Goal: Leave review/rating: Share an evaluation or opinion about a product, service, or content

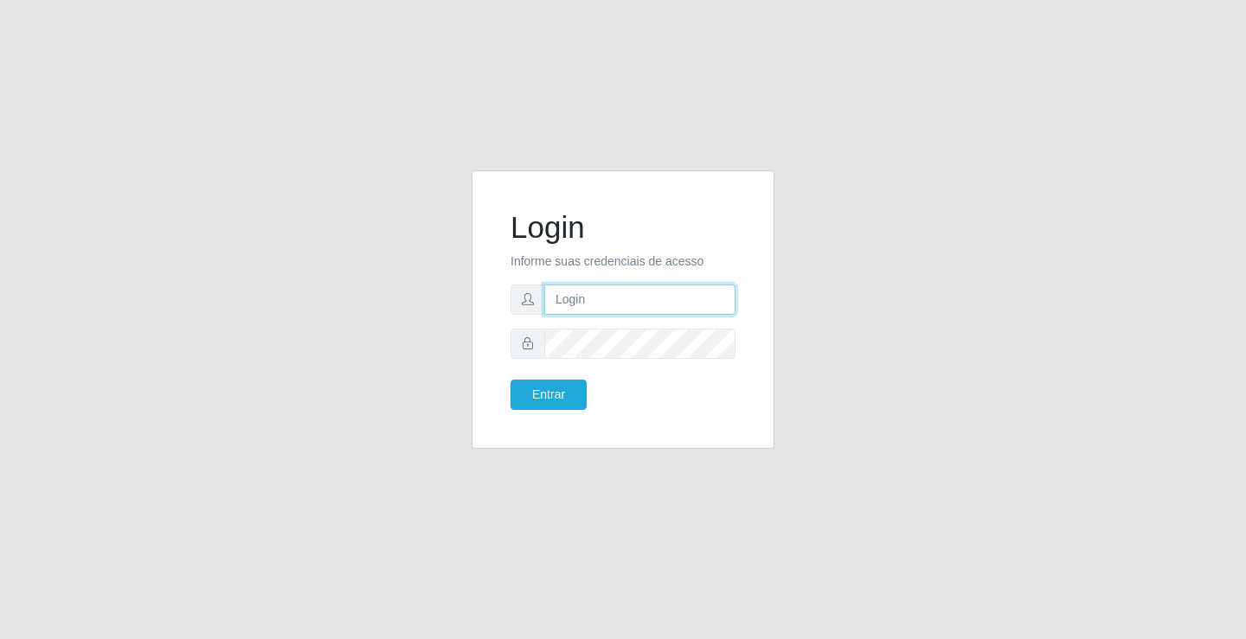
click at [613, 305] on input "text" at bounding box center [639, 300] width 191 height 30
type input "aislan@ideal"
click at [566, 385] on button "Entrar" at bounding box center [548, 395] width 76 height 30
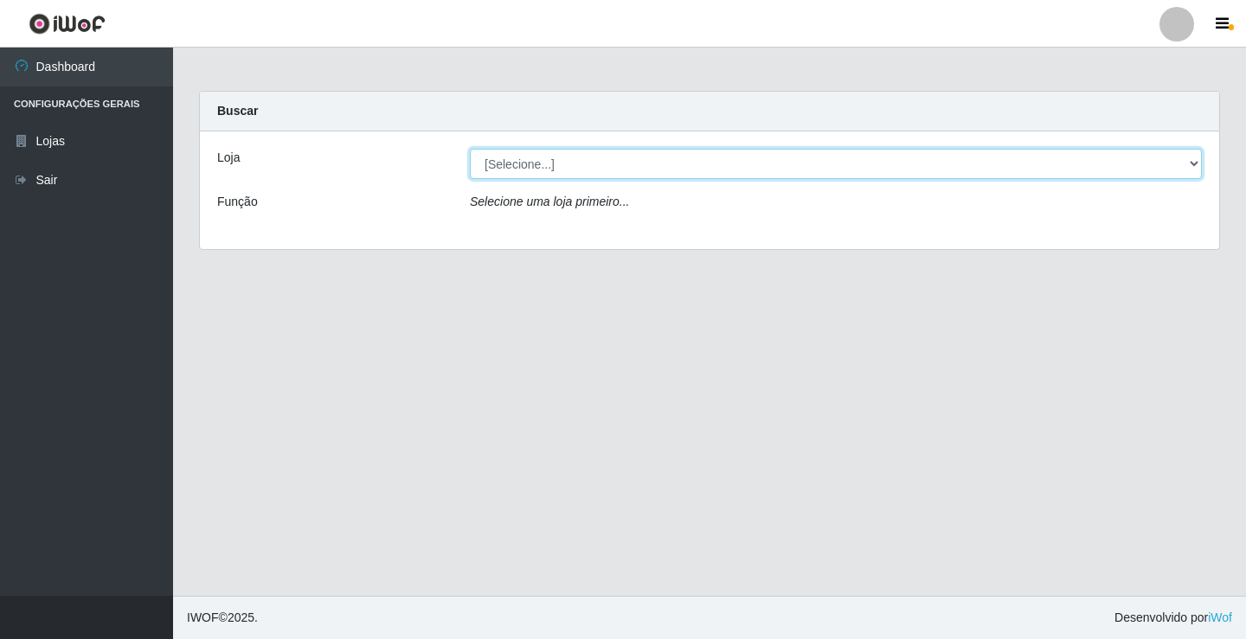
click at [607, 157] on select "[Selecione...] Ideal - Conceição" at bounding box center [836, 164] width 732 height 30
select select "231"
click at [470, 149] on select "[Selecione...] Ideal - Conceição" at bounding box center [836, 164] width 732 height 30
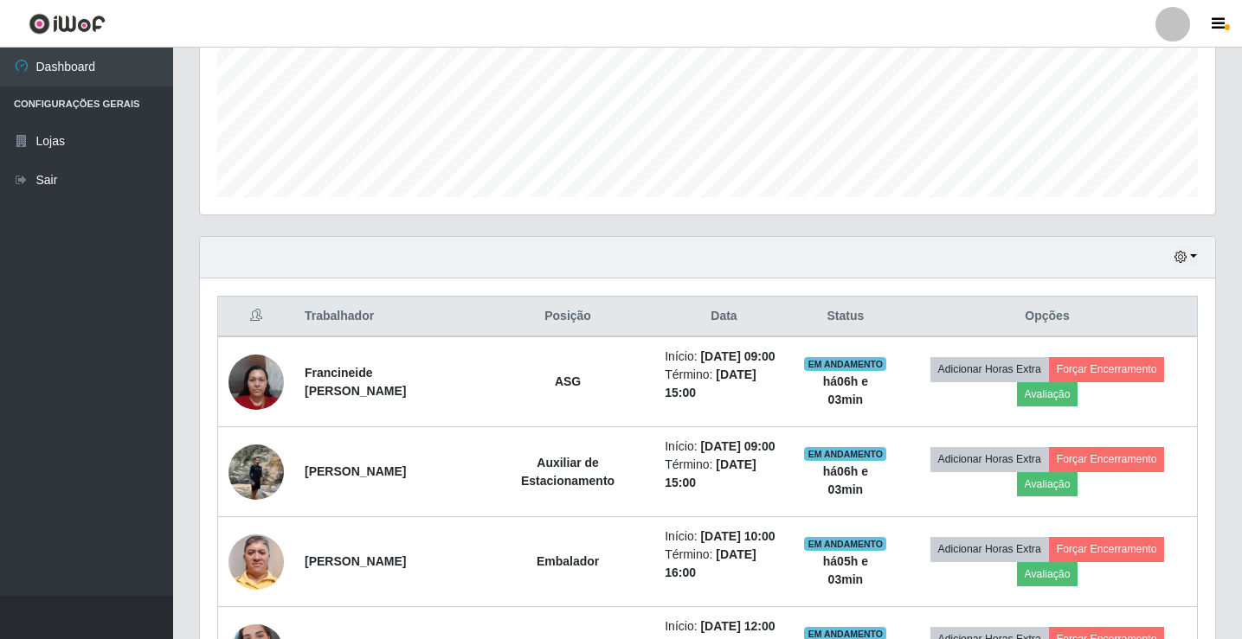
scroll to position [519, 0]
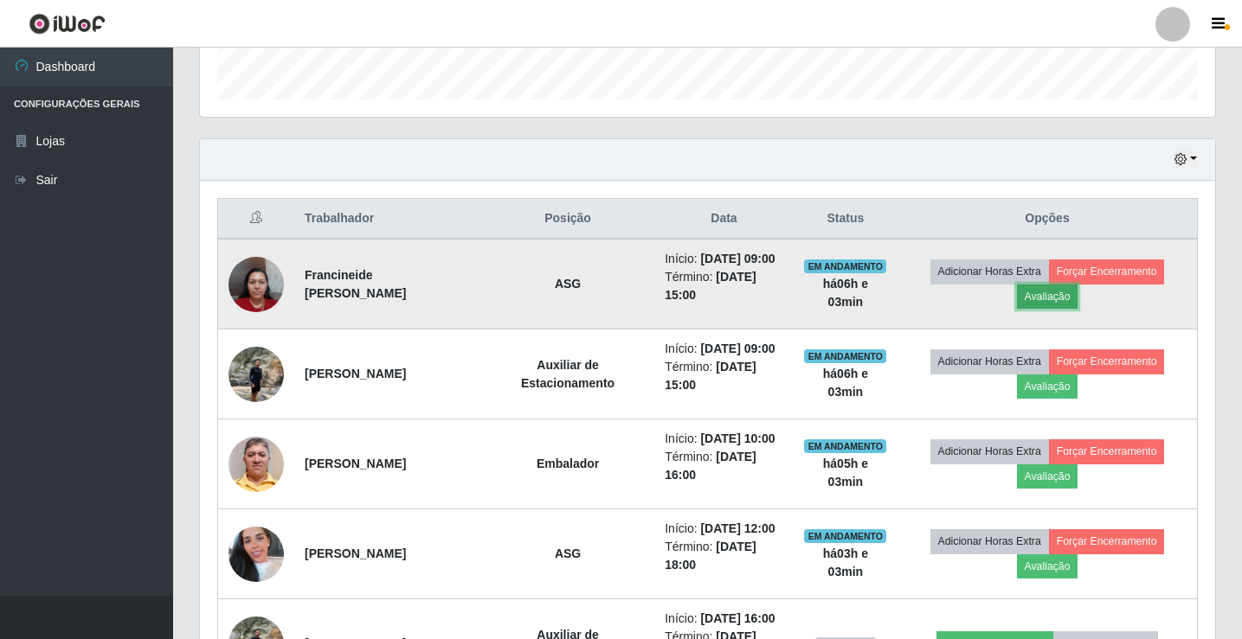
click at [1054, 295] on button "Avaliação" at bounding box center [1047, 297] width 61 height 24
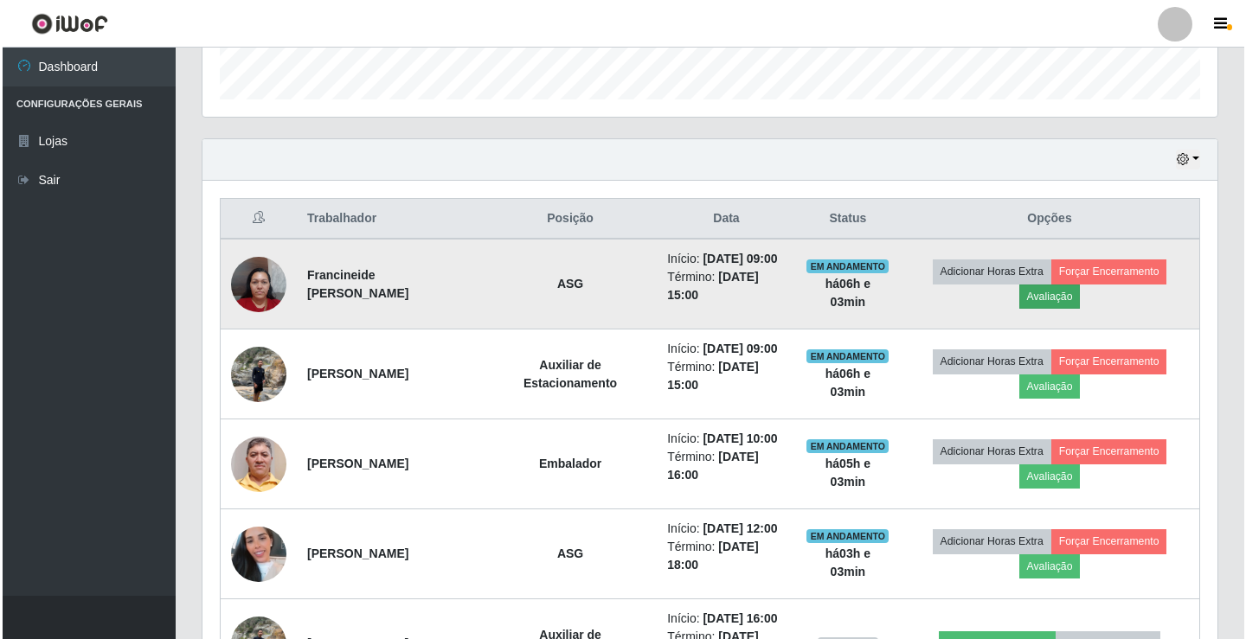
scroll to position [359, 1006]
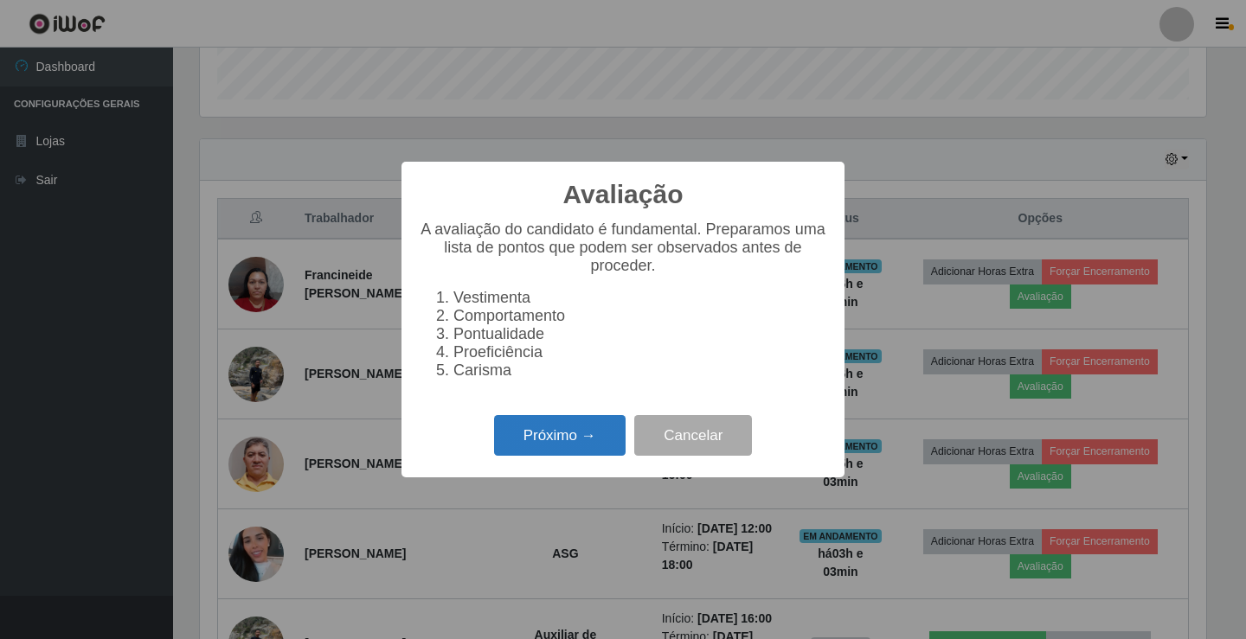
click at [542, 441] on button "Próximo →" at bounding box center [560, 435] width 132 height 41
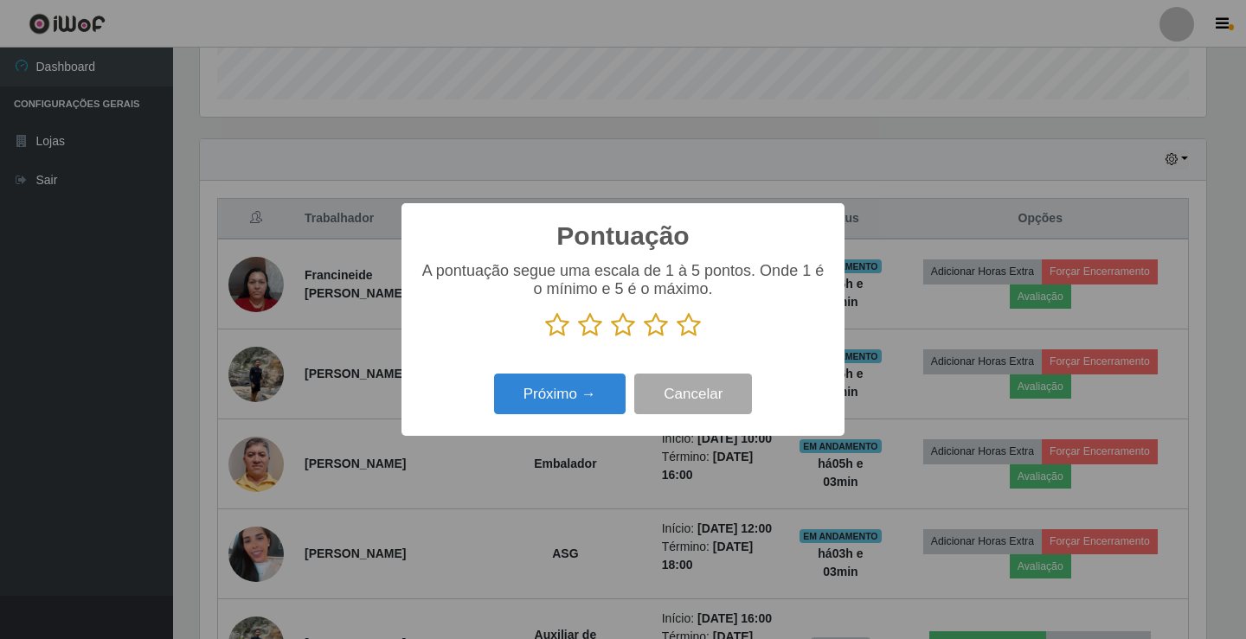
click at [693, 325] on icon at bounding box center [689, 325] width 24 height 26
click at [677, 338] on input "radio" at bounding box center [677, 338] width 0 height 0
click at [587, 397] on button "Próximo →" at bounding box center [560, 394] width 132 height 41
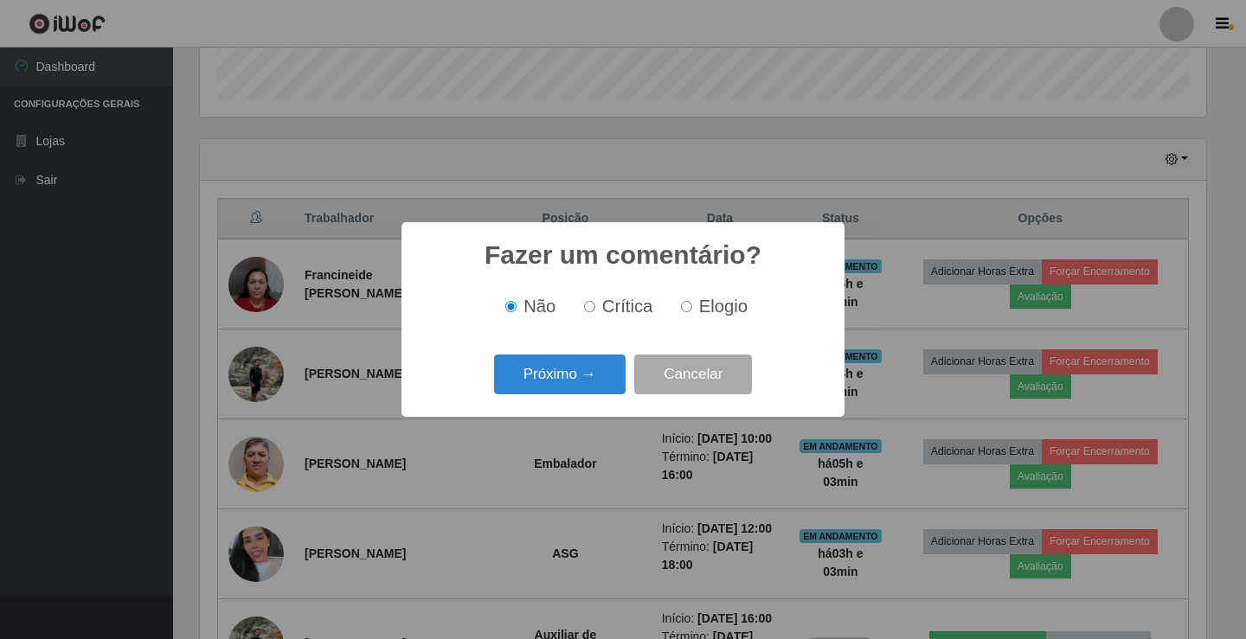
click at [683, 303] on input "Elogio" at bounding box center [686, 306] width 11 height 11
radio input "true"
click at [571, 365] on button "Próximo →" at bounding box center [560, 375] width 132 height 41
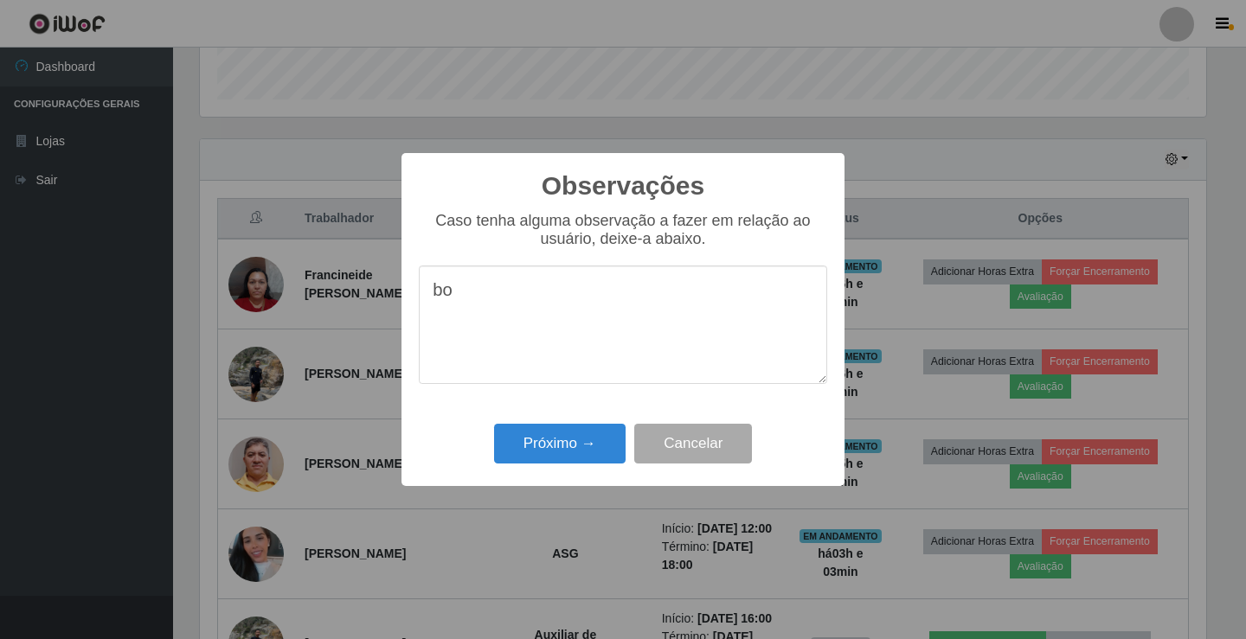
type textarea "b"
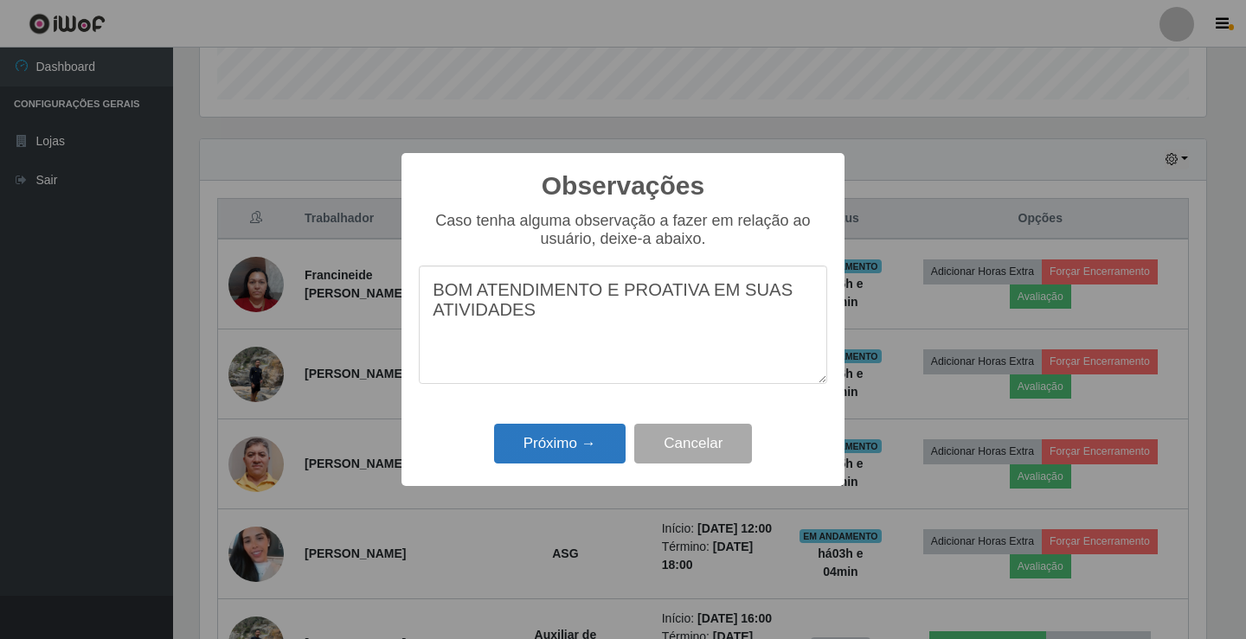
type textarea "BOM ATENDIMENTO E PROATIVA EM SUAS ATIVIDADES"
click at [596, 441] on button "Próximo →" at bounding box center [560, 444] width 132 height 41
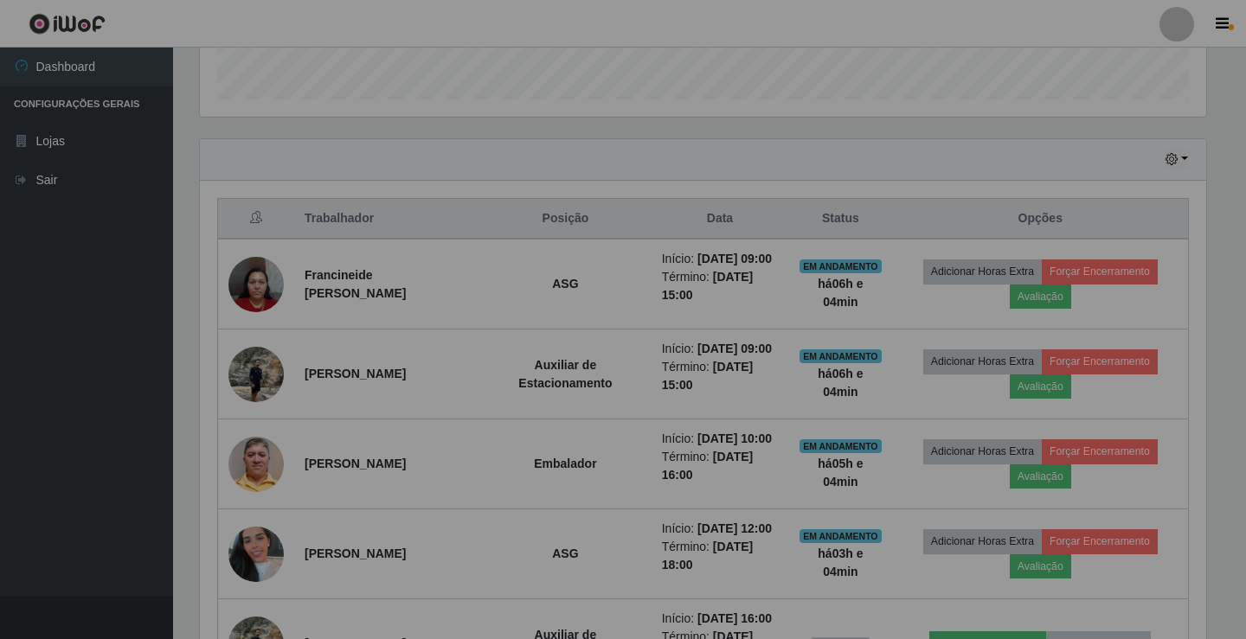
scroll to position [359, 1015]
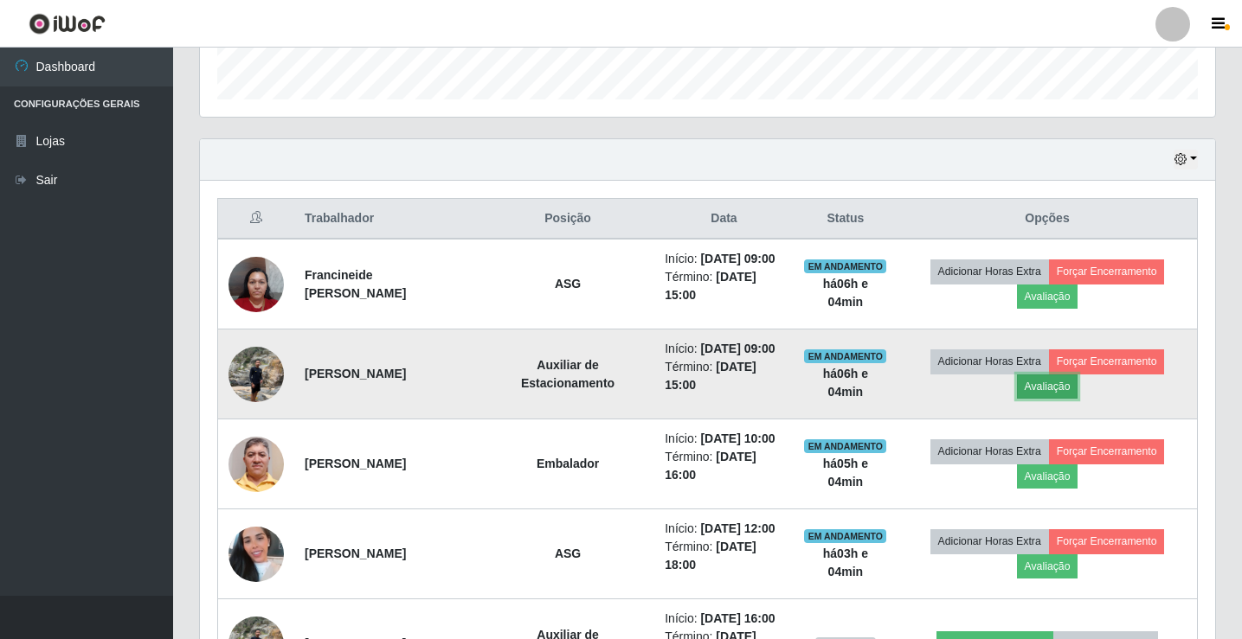
click at [1049, 385] on button "Avaliação" at bounding box center [1047, 387] width 61 height 24
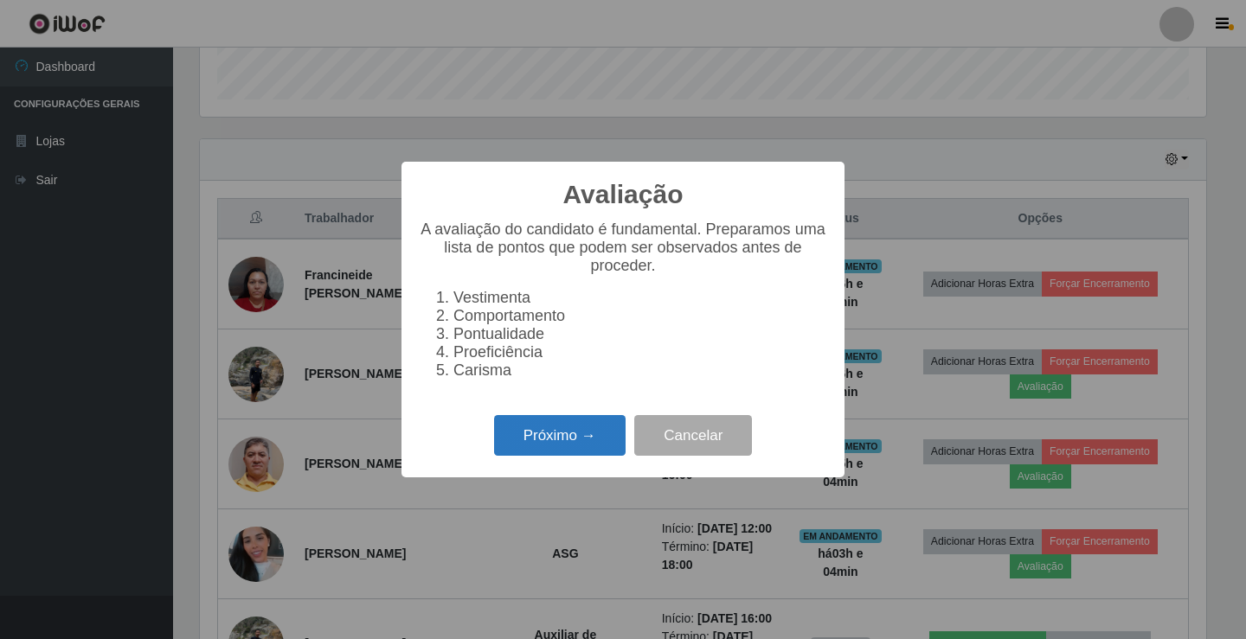
click at [566, 455] on button "Próximo →" at bounding box center [560, 435] width 132 height 41
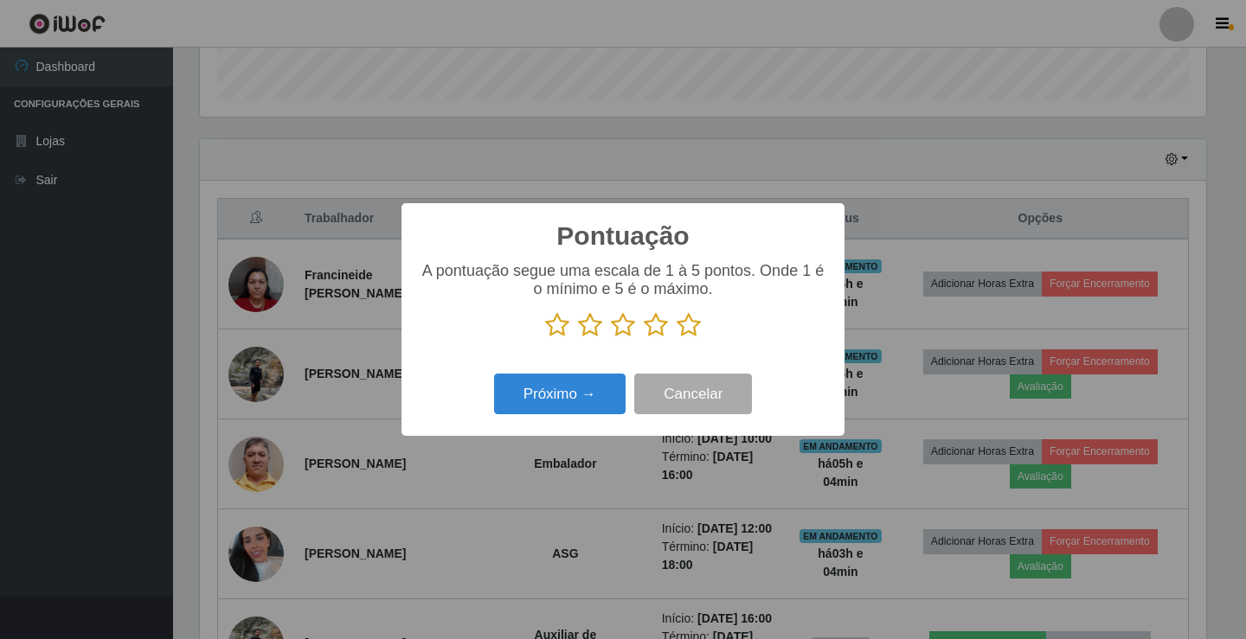
click at [683, 321] on icon at bounding box center [689, 325] width 24 height 26
click at [677, 338] on input "radio" at bounding box center [677, 338] width 0 height 0
click at [601, 392] on button "Próximo →" at bounding box center [560, 394] width 132 height 41
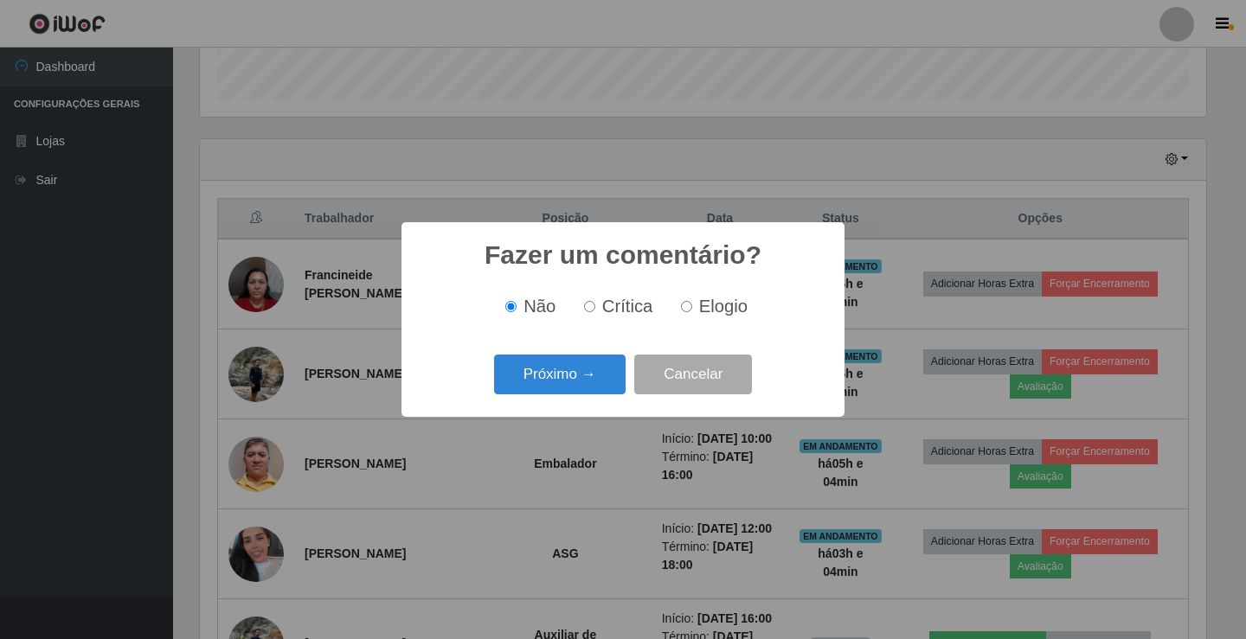
click at [694, 310] on label "Elogio" at bounding box center [711, 307] width 74 height 20
click at [692, 310] on input "Elogio" at bounding box center [686, 306] width 11 height 11
radio input "true"
click at [594, 373] on button "Próximo →" at bounding box center [560, 375] width 132 height 41
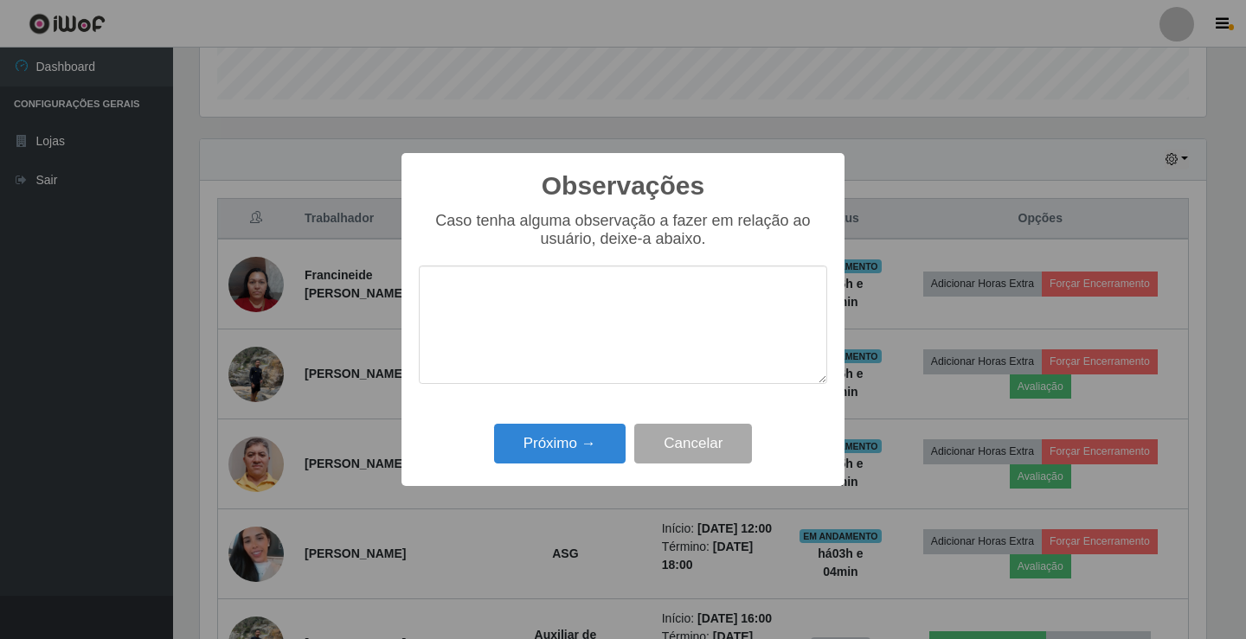
click at [606, 320] on textarea at bounding box center [623, 325] width 408 height 119
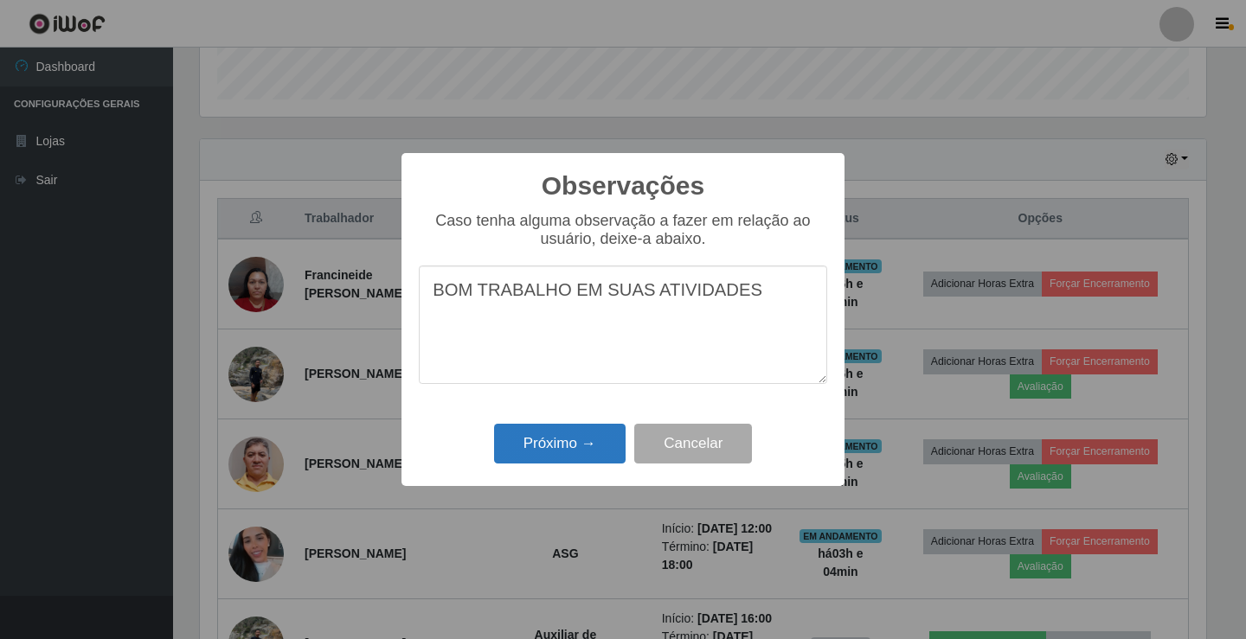
type textarea "BOM TRABALHO EM SUAS ATIVIDADES"
click at [544, 451] on button "Próximo →" at bounding box center [560, 444] width 132 height 41
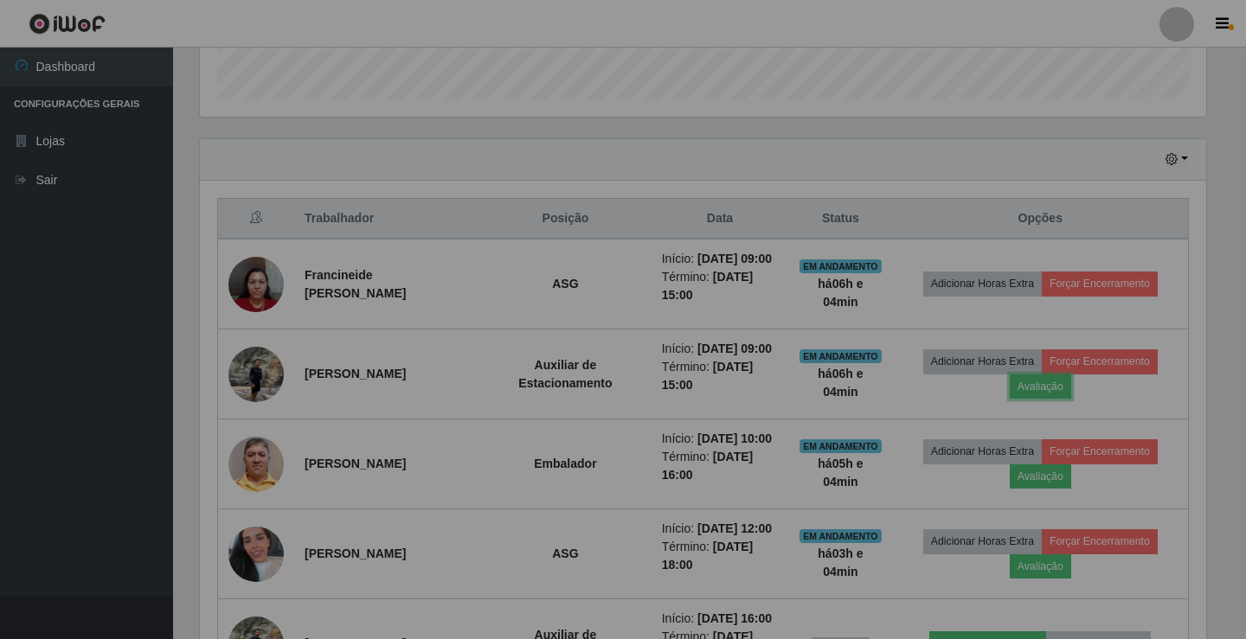
scroll to position [359, 1015]
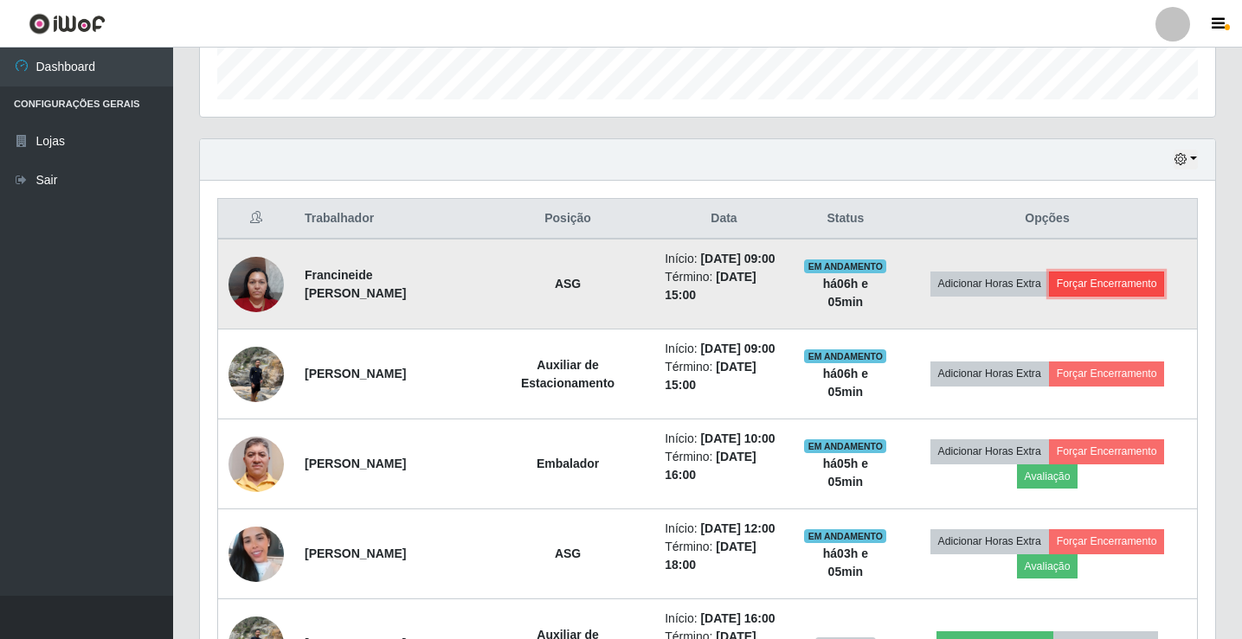
click at [1133, 274] on button "Forçar Encerramento" at bounding box center [1107, 284] width 116 height 24
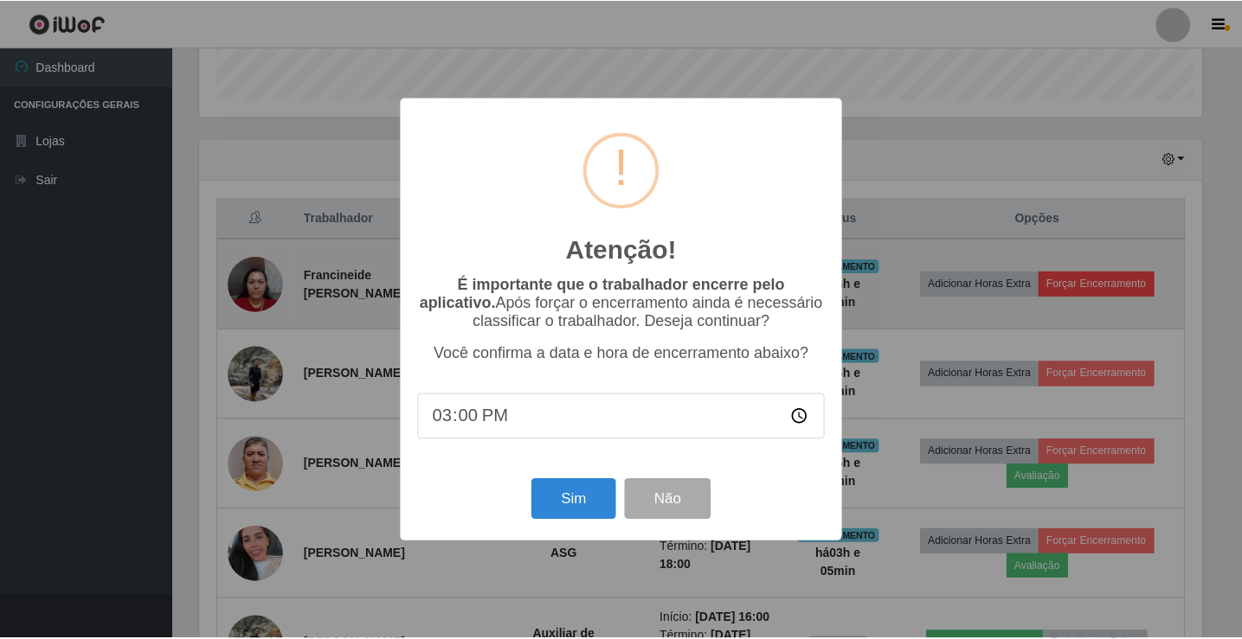
scroll to position [359, 1006]
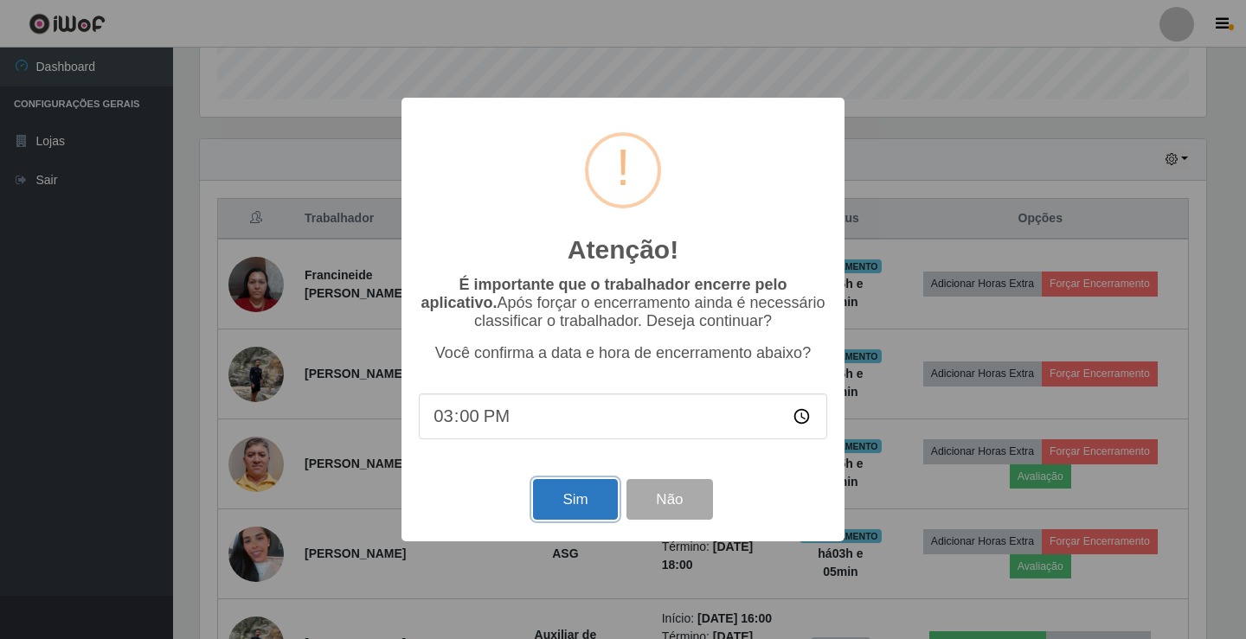
click at [574, 510] on button "Sim" at bounding box center [575, 499] width 84 height 41
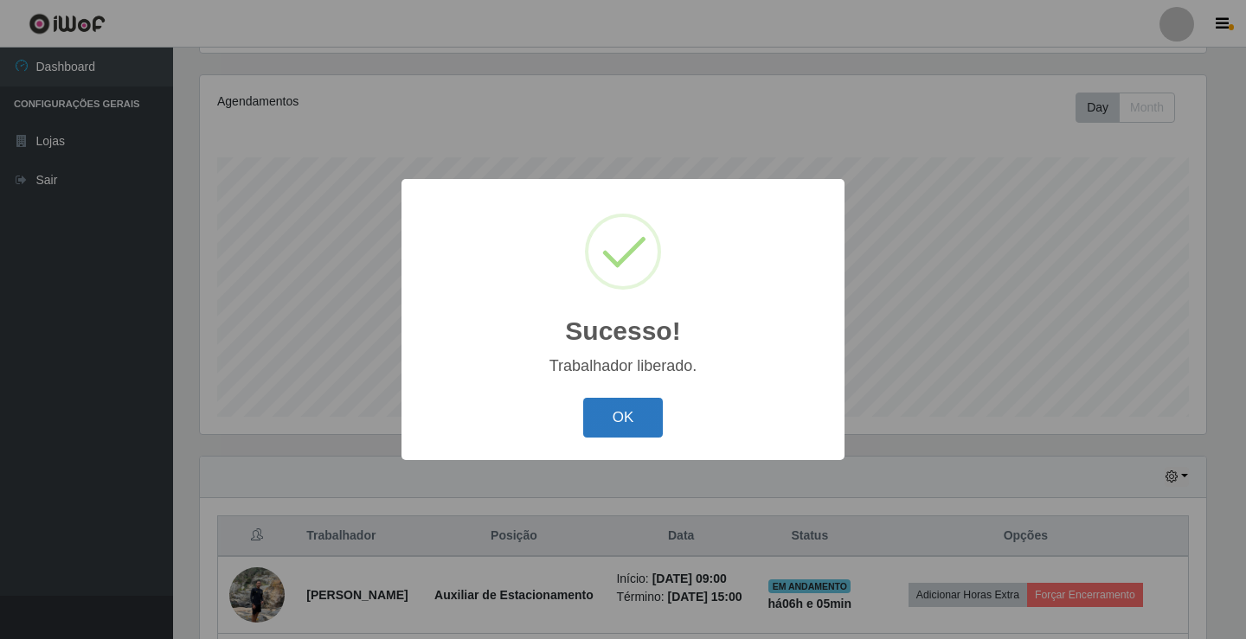
click at [623, 419] on button "OK" at bounding box center [623, 418] width 80 height 41
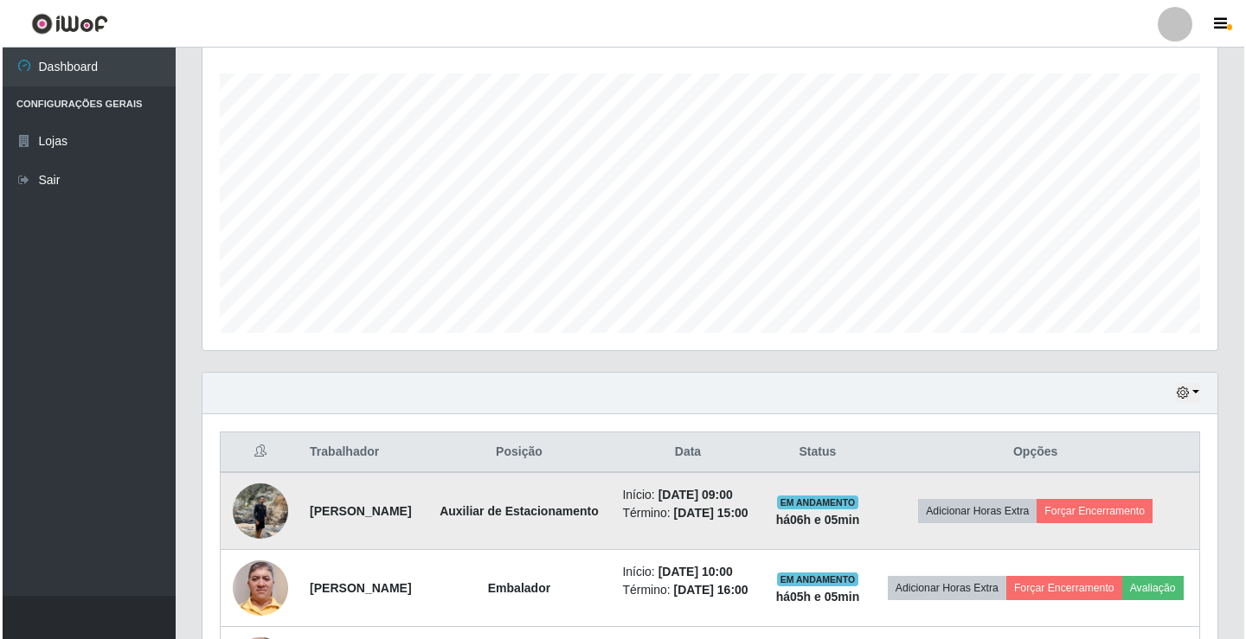
scroll to position [375, 0]
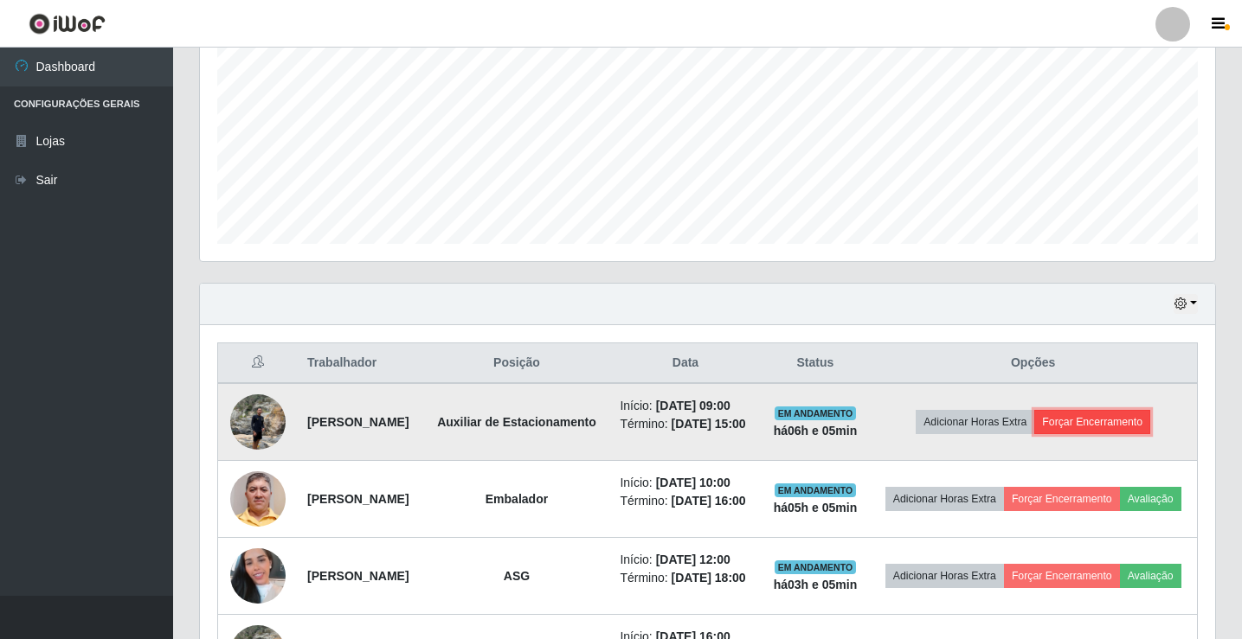
click at [1103, 425] on button "Forçar Encerramento" at bounding box center [1092, 422] width 116 height 24
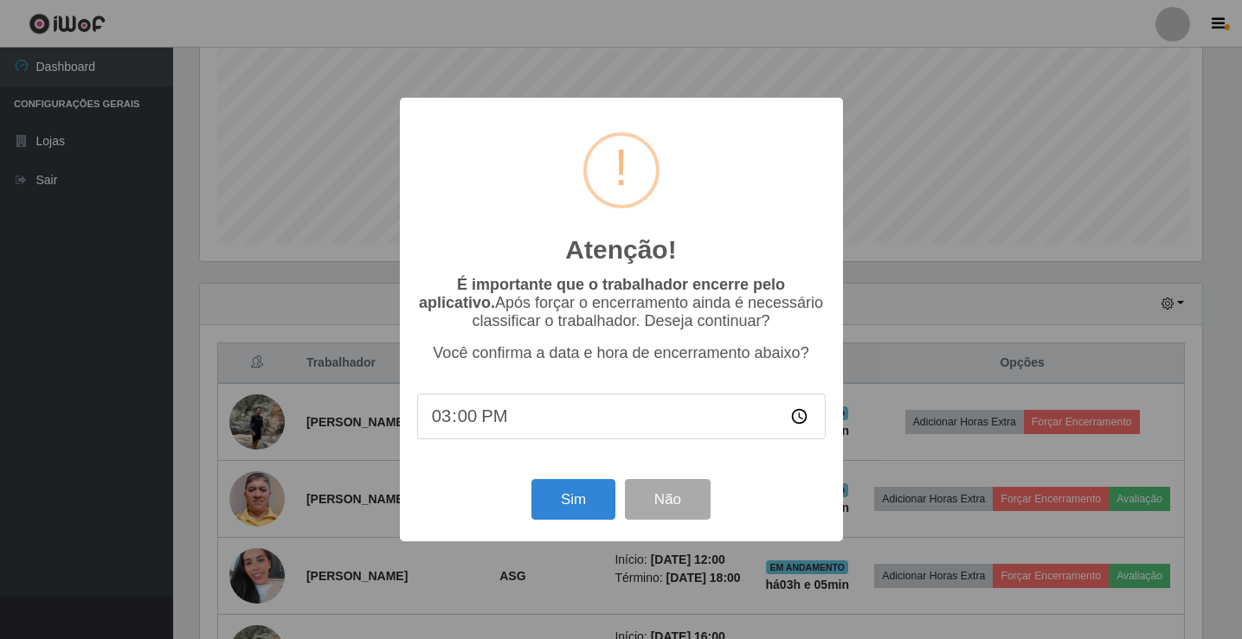
scroll to position [359, 1006]
click at [575, 513] on button "Sim" at bounding box center [575, 499] width 84 height 41
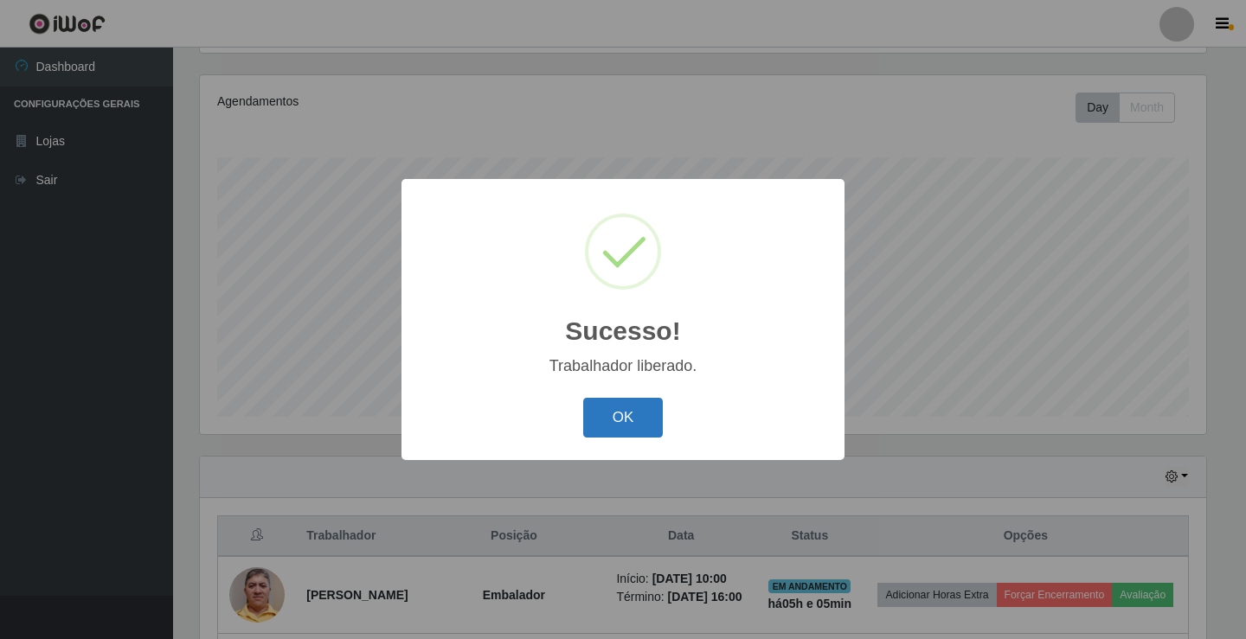
click at [609, 427] on button "OK" at bounding box center [623, 418] width 80 height 41
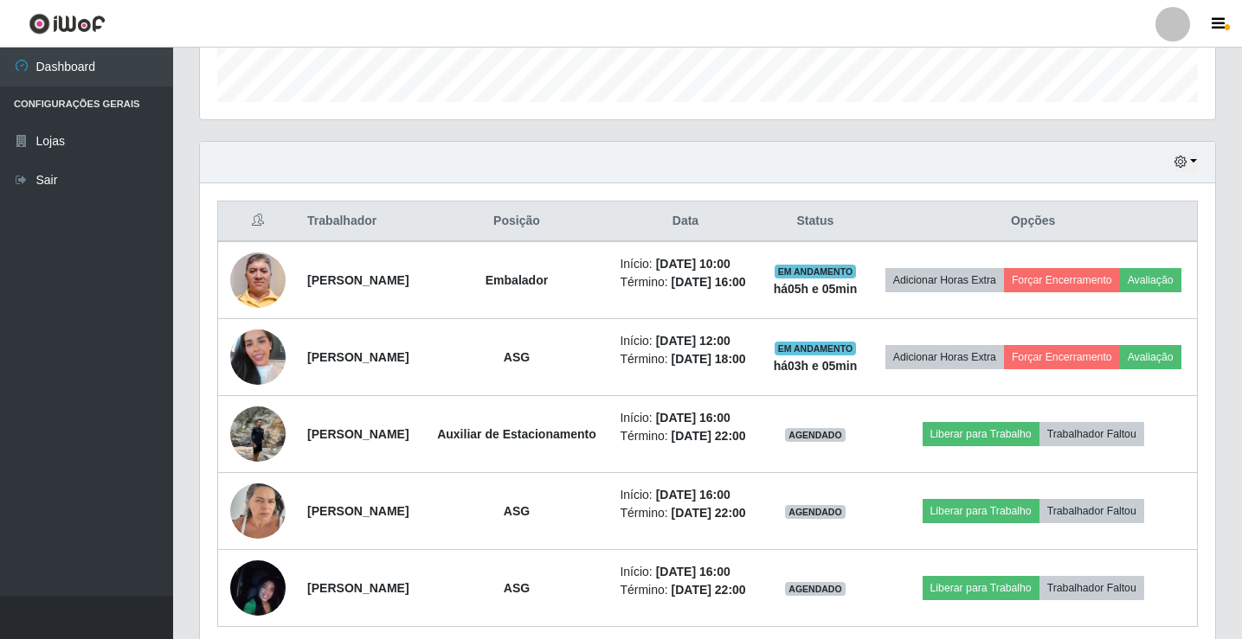
scroll to position [548, 0]
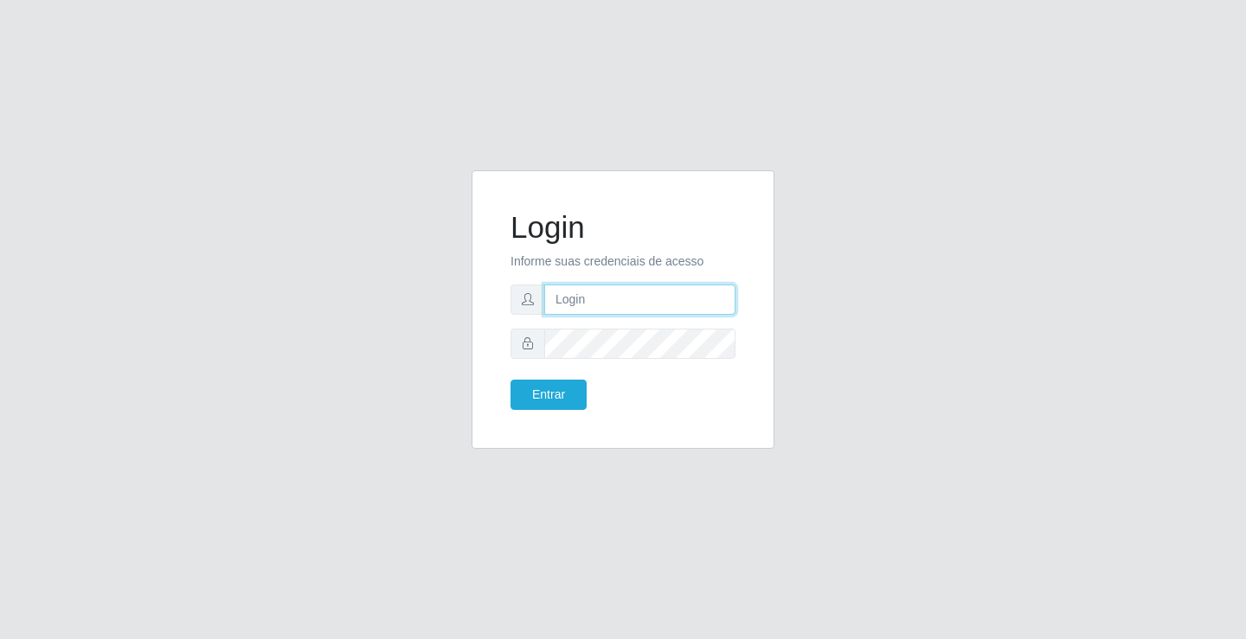
click at [714, 305] on input "text" at bounding box center [639, 300] width 191 height 30
type input "anacarla@ideal"
click at [545, 383] on button "Entrar" at bounding box center [548, 395] width 76 height 30
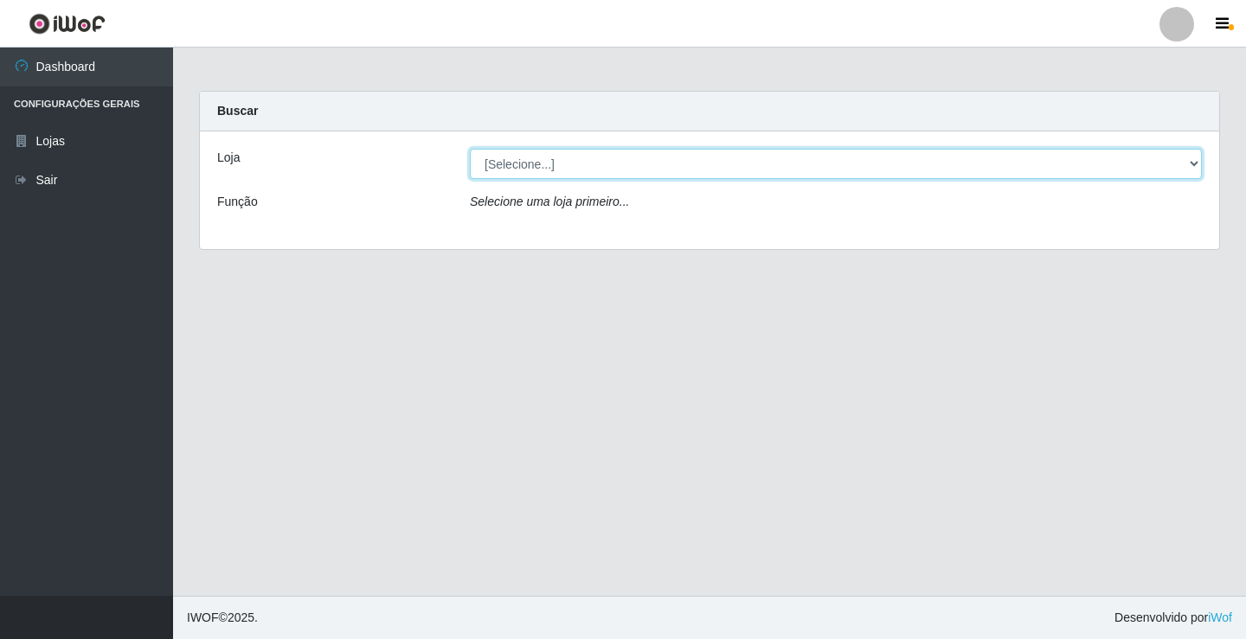
click at [1192, 157] on select "[Selecione...] Ideal - Conceição" at bounding box center [836, 164] width 732 height 30
select select "231"
click at [470, 149] on select "[Selecione...] Ideal - Conceição" at bounding box center [836, 164] width 732 height 30
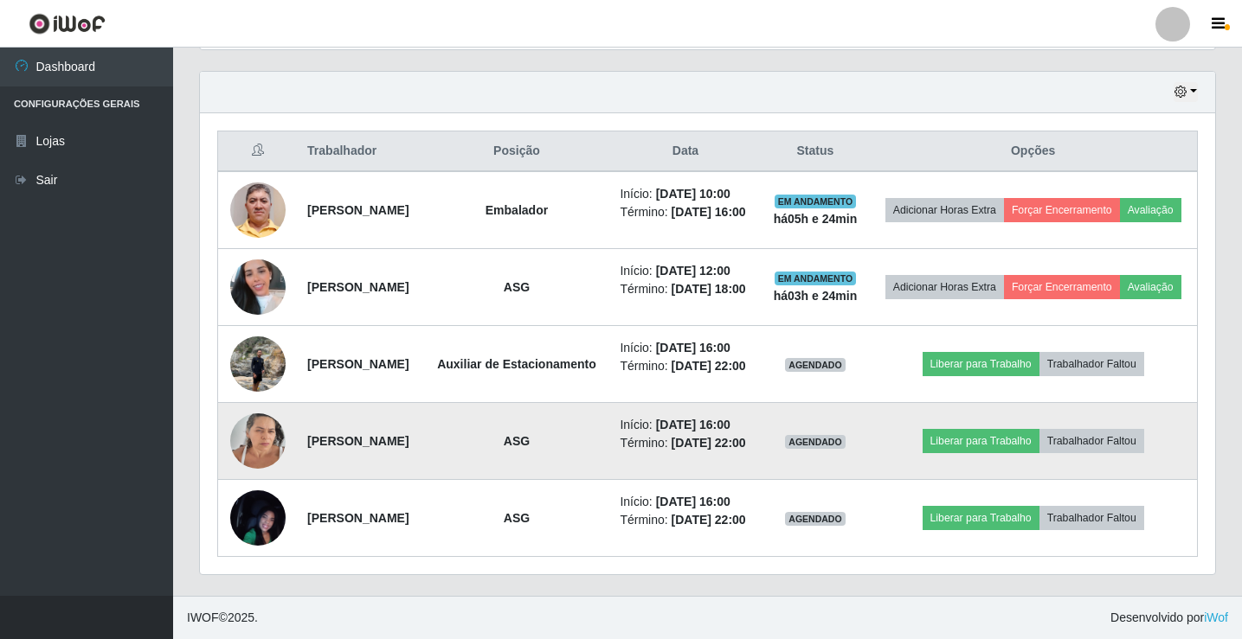
scroll to position [565, 0]
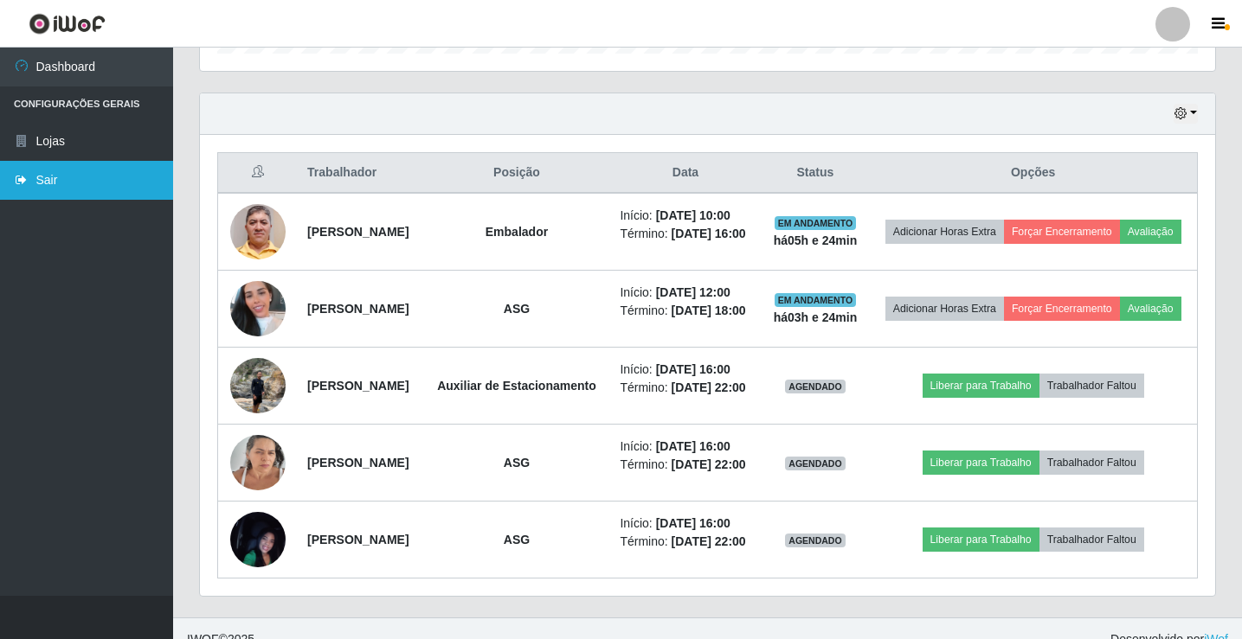
click at [100, 184] on link "Sair" at bounding box center [86, 180] width 173 height 39
